Goal: Information Seeking & Learning: Learn about a topic

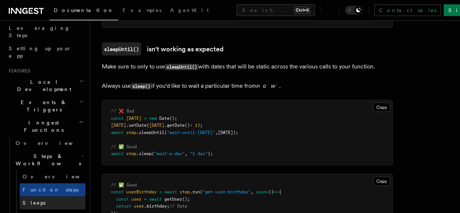
scroll to position [2077, 0]
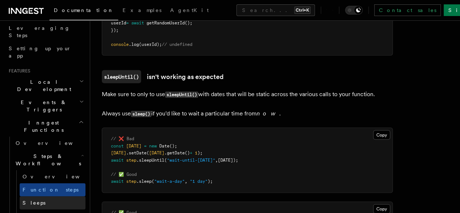
click at [20, 196] on link "Sleeps" at bounding box center [53, 202] width 66 height 13
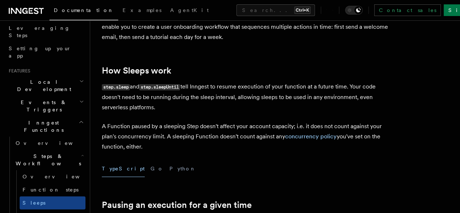
scroll to position [93, 0]
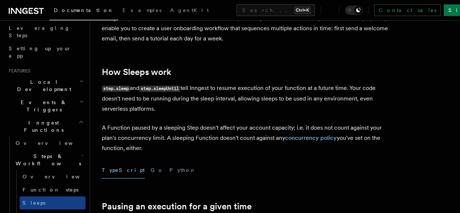
click at [221, 113] on p "step.sleep and step.sleepUntil tell Inngest to resume execution of your functio…" at bounding box center [247, 98] width 291 height 31
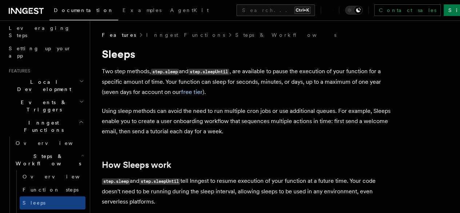
scroll to position [0, 0]
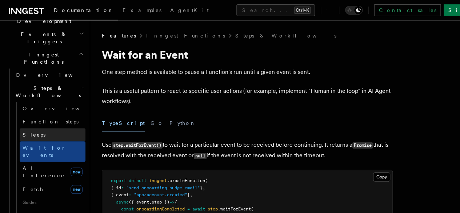
scroll to position [180, 0]
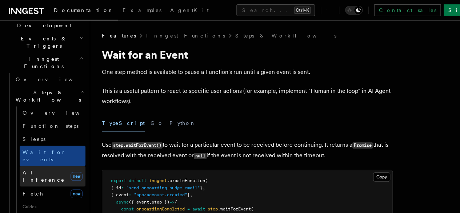
click at [43, 169] on span "AI Inference" at bounding box center [44, 175] width 42 height 13
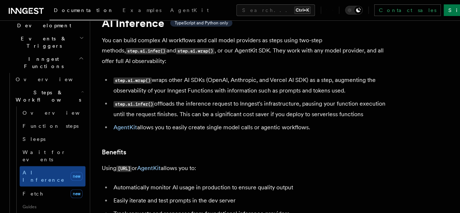
scroll to position [32, 0]
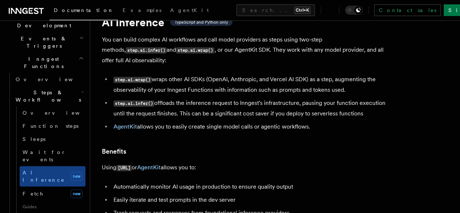
click at [357, 119] on li "step.ai.infer() offloads the inference request to Inngest's infrastructure, pau…" at bounding box center [251, 108] width 281 height 21
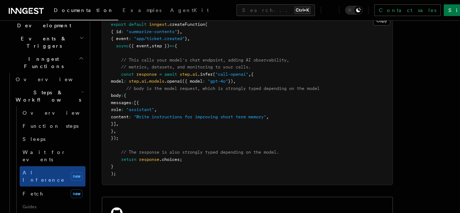
scroll to position [460, 0]
click at [297, 100] on pre "export default inngest .createFunction ( { id : "summarize-contents" } , { even…" at bounding box center [247, 98] width 290 height 171
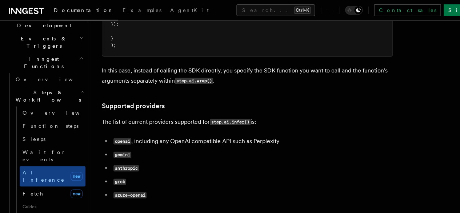
scroll to position [892, 0]
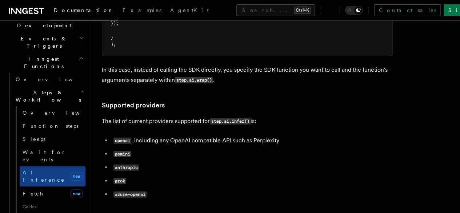
click at [305, 125] on p "The list of current providers supported for step.ai.infer() is:" at bounding box center [247, 121] width 291 height 11
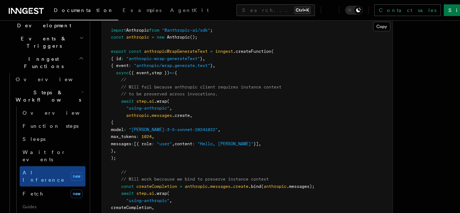
scroll to position [1165, 0]
